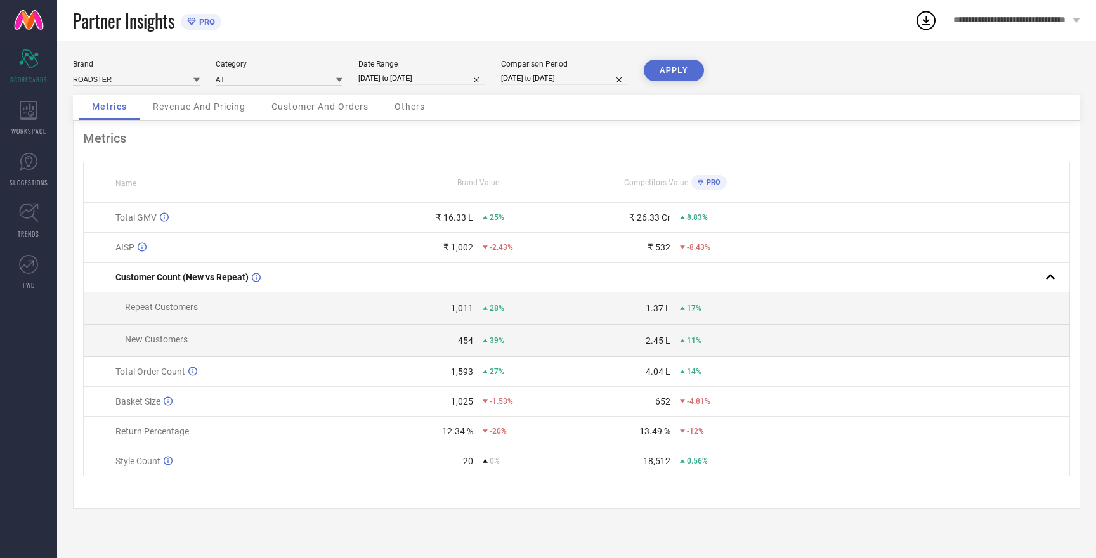
select select "8"
select select "2025"
select select "9"
select select "2025"
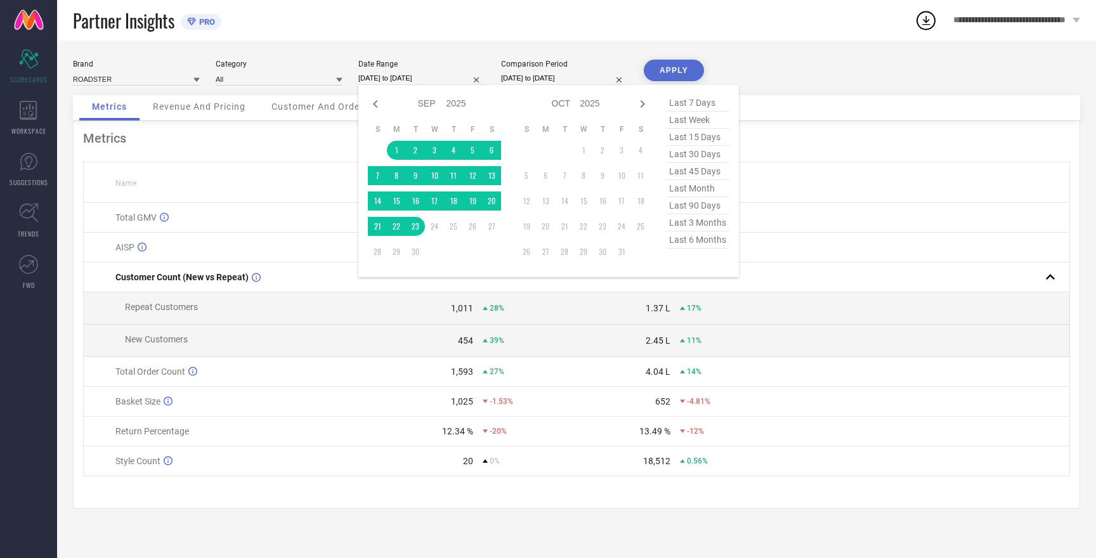
click at [382, 74] on input "[DATE] to [DATE]" at bounding box center [421, 78] width 127 height 13
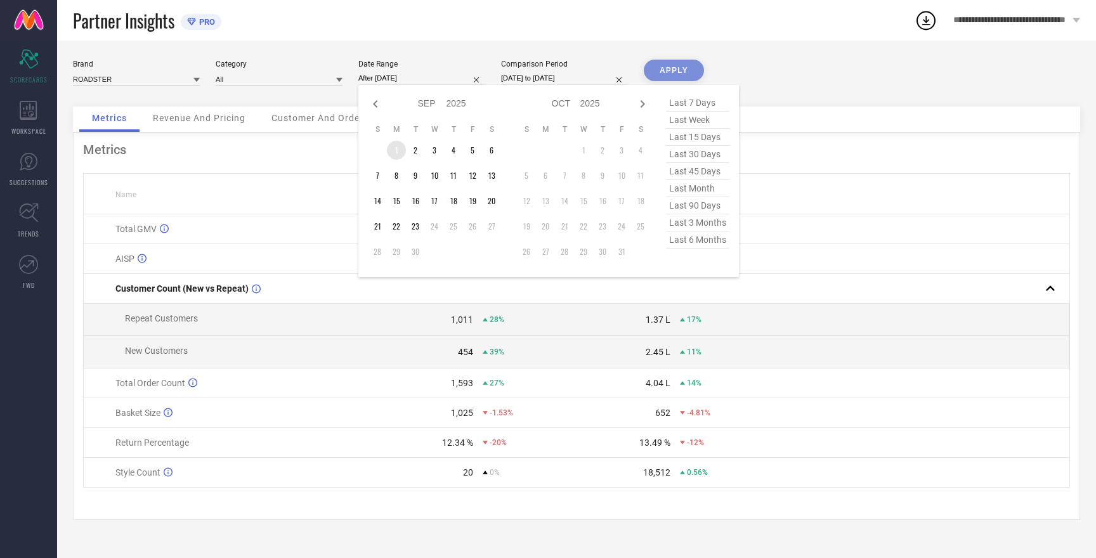
click at [396, 148] on td "1" at bounding box center [396, 150] width 19 height 19
type input "[DATE] to [DATE]"
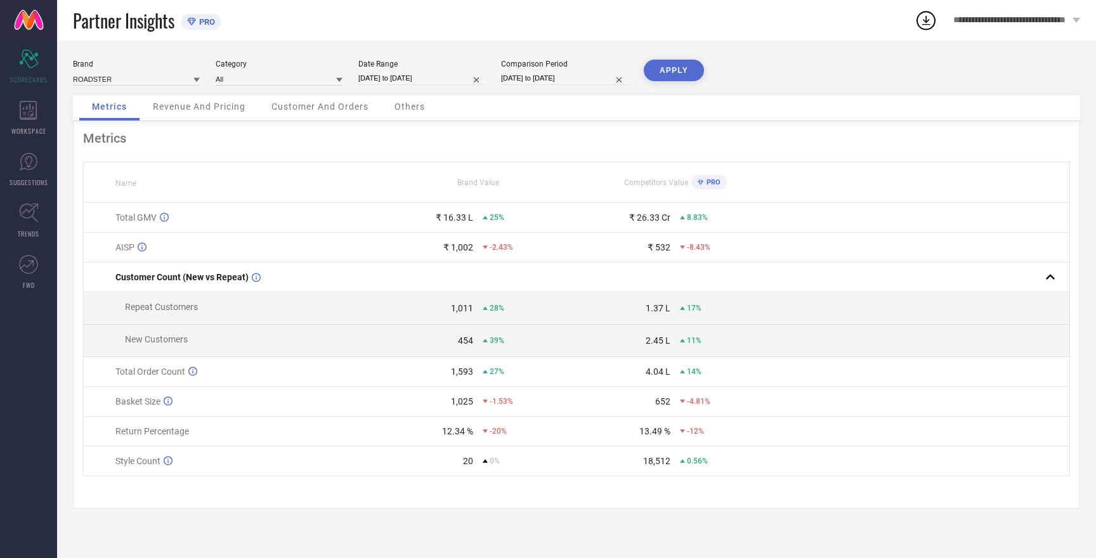
select select "7"
select select "2025"
select select "8"
select select "2025"
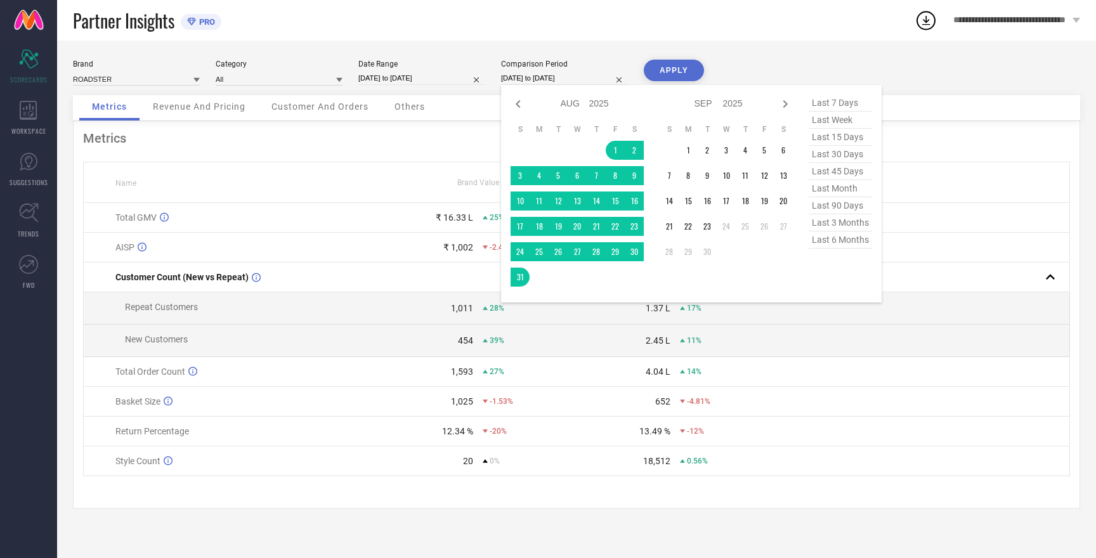
click at [548, 79] on input "[DATE] to [DATE]" at bounding box center [564, 78] width 127 height 13
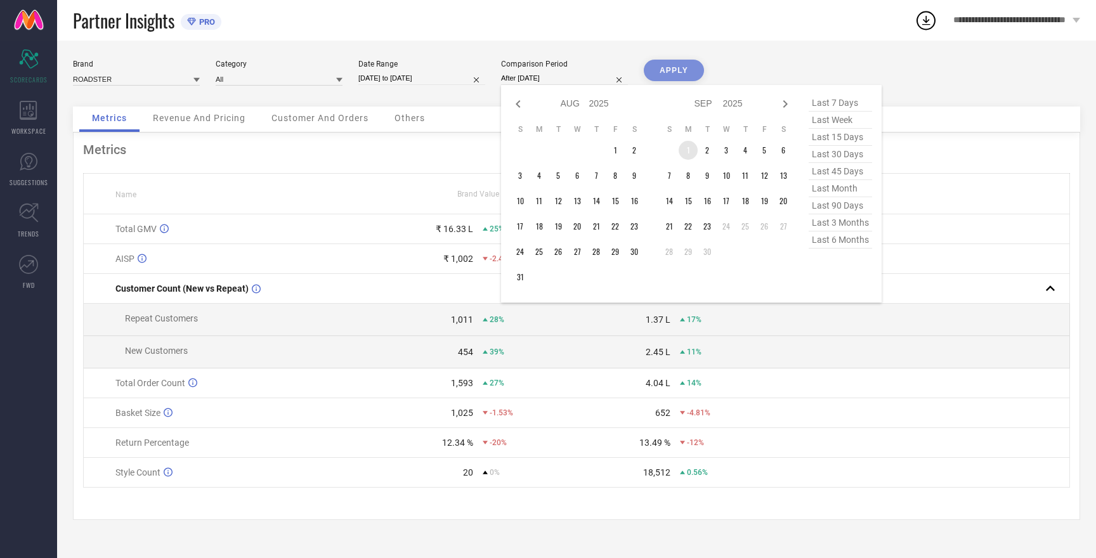
click at [689, 152] on td "1" at bounding box center [687, 150] width 19 height 19
type input "[DATE] to [DATE]"
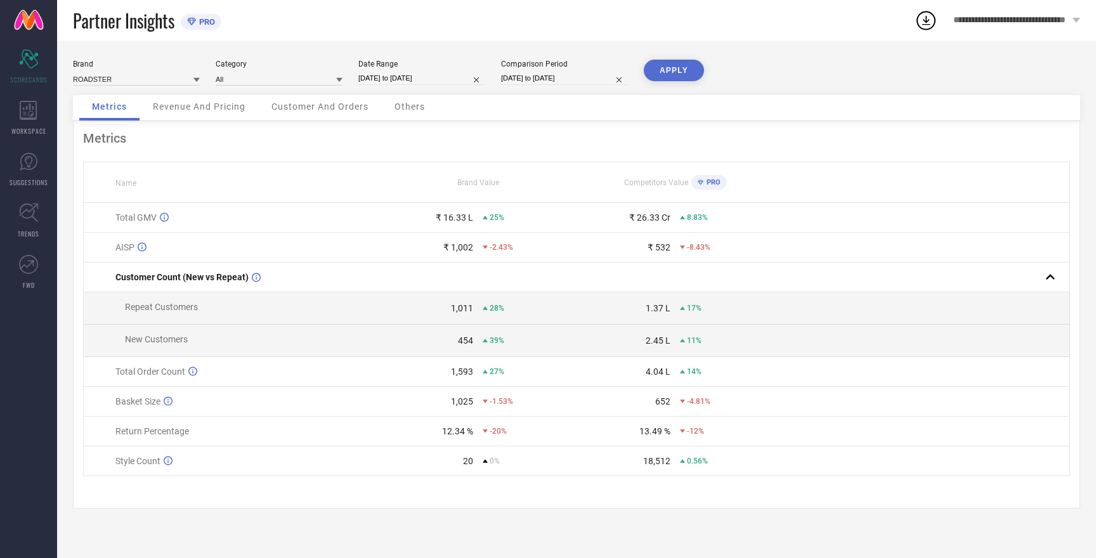
click at [676, 72] on button "APPLY" at bounding box center [674, 71] width 60 height 22
click at [93, 79] on input at bounding box center [136, 78] width 127 height 13
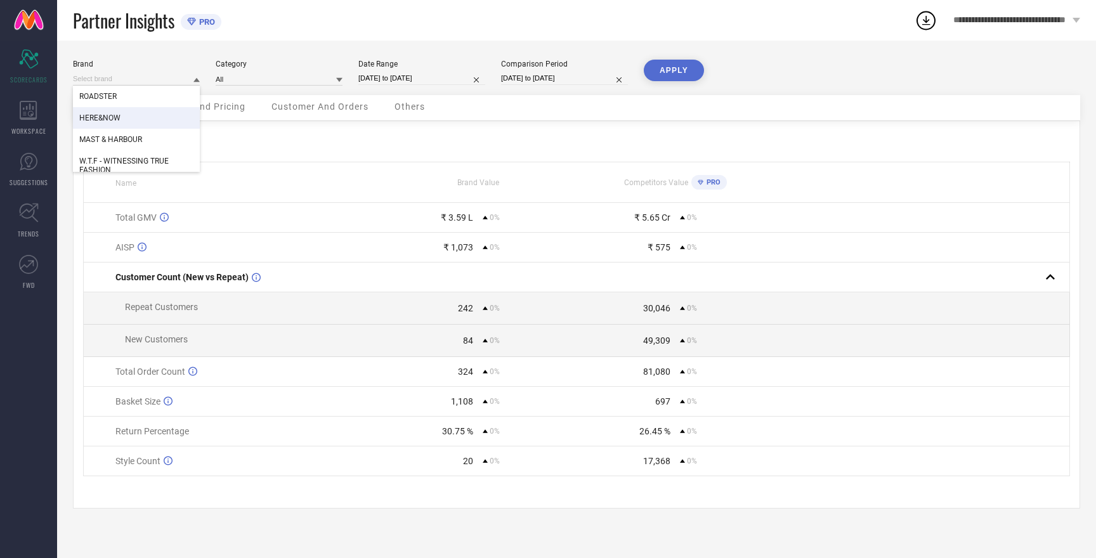
click at [98, 119] on span "HERE&NOW" at bounding box center [99, 117] width 41 height 9
type input "All"
click at [679, 77] on button "APPLY" at bounding box center [674, 71] width 60 height 22
click at [670, 69] on button "APPLY" at bounding box center [674, 71] width 60 height 22
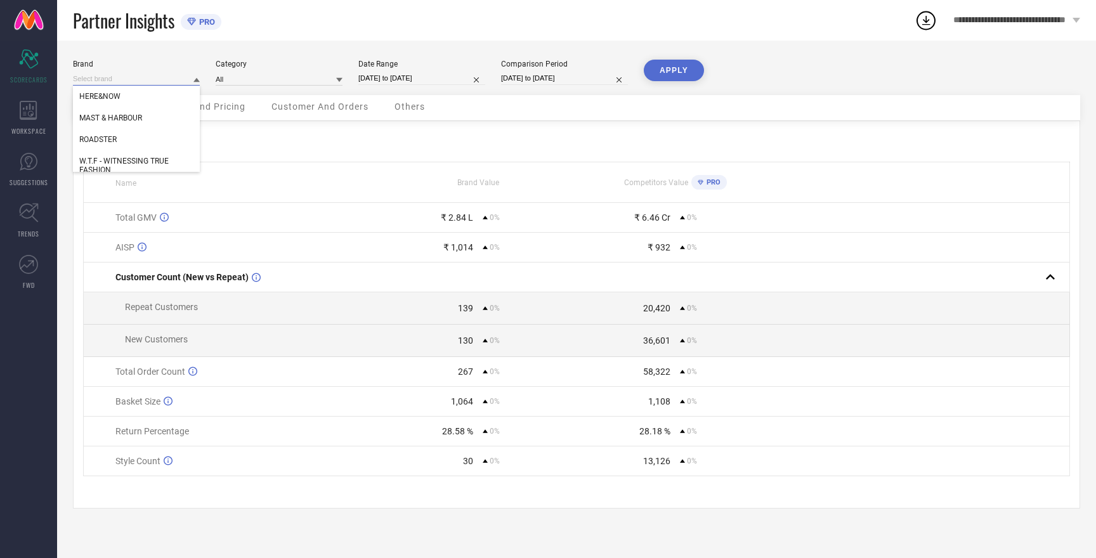
click at [104, 80] on input at bounding box center [136, 78] width 127 height 13
click at [113, 142] on span "ROADSTER" at bounding box center [97, 139] width 37 height 9
type input "All"
click at [680, 74] on button "APPLY" at bounding box center [674, 71] width 60 height 22
click at [103, 76] on input at bounding box center [136, 78] width 127 height 13
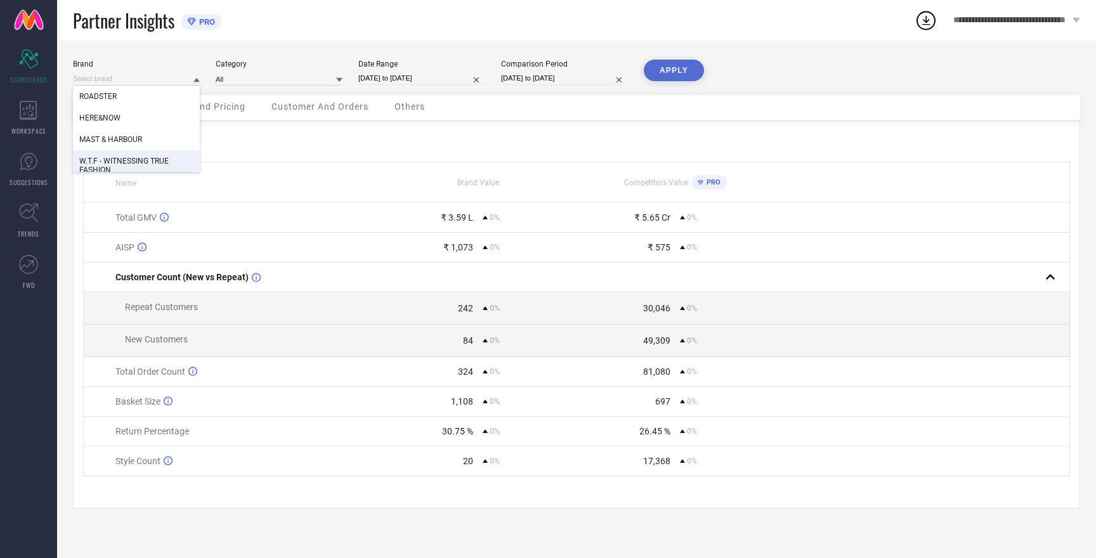
click at [108, 164] on span "W.T.F - WITNESSING TRUE FASHION" at bounding box center [136, 166] width 114 height 18
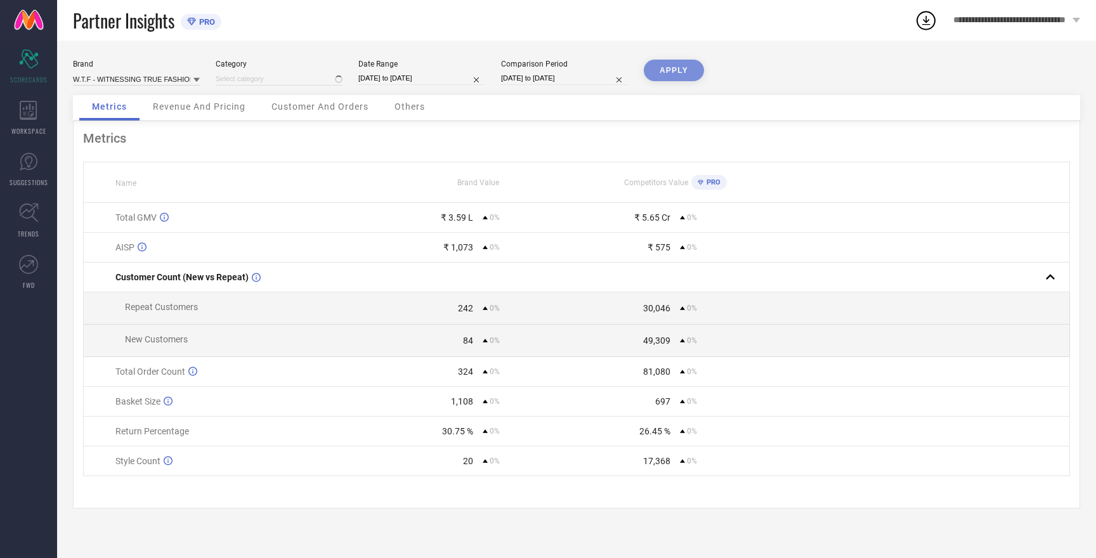
type input "All"
click at [683, 71] on button "APPLY" at bounding box center [674, 71] width 60 height 22
